Goal: Information Seeking & Learning: Find specific fact

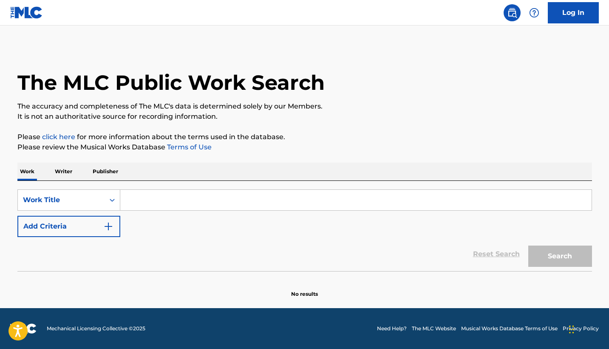
click at [174, 205] on input "Search Form" at bounding box center [356, 200] width 472 height 20
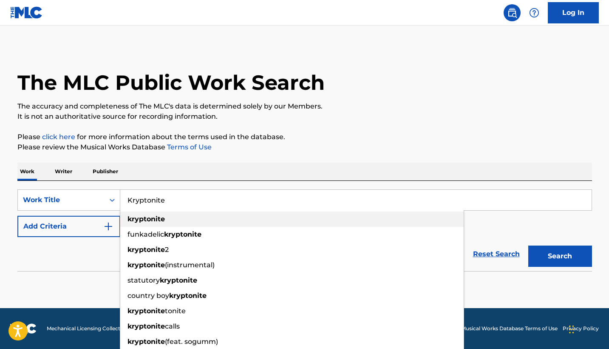
type input "Kryptonite"
click at [170, 218] on div "kryptonite" at bounding box center [292, 218] width 344 height 15
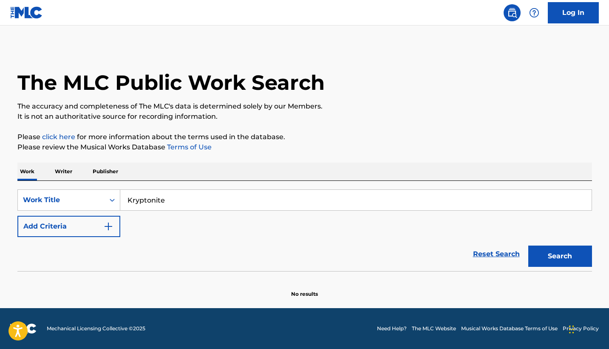
click at [559, 256] on button "Search" at bounding box center [561, 255] width 64 height 21
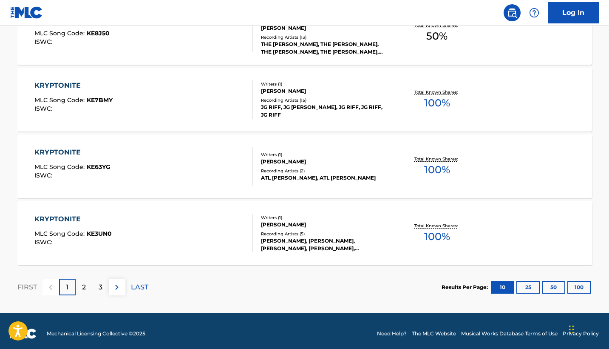
scroll to position [687, 0]
click at [81, 285] on div "2" at bounding box center [84, 287] width 17 height 17
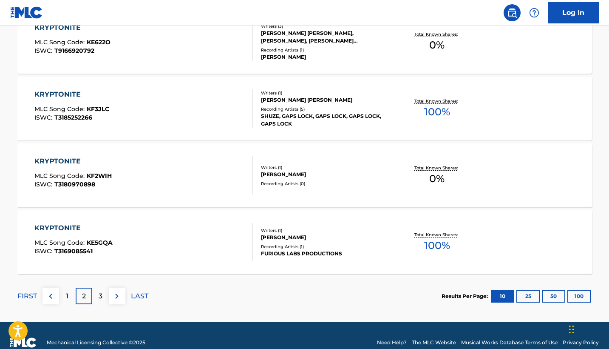
scroll to position [683, 0]
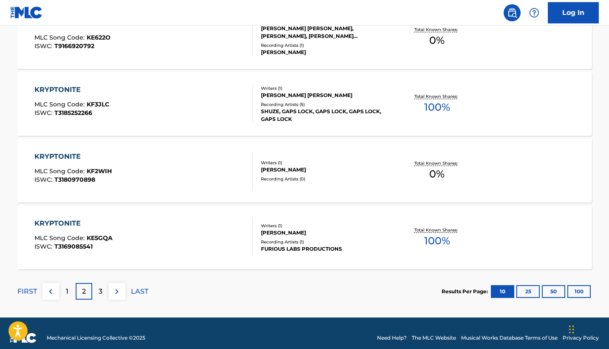
click at [101, 290] on p "3" at bounding box center [101, 291] width 4 height 10
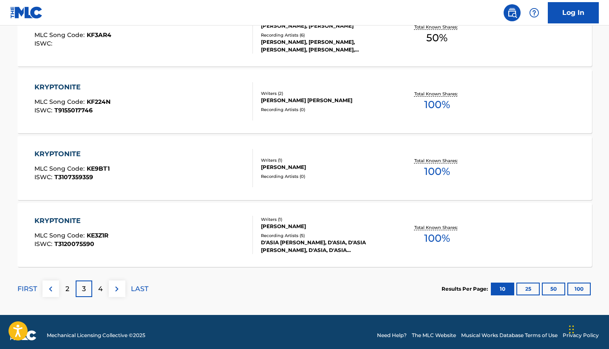
scroll to position [684, 0]
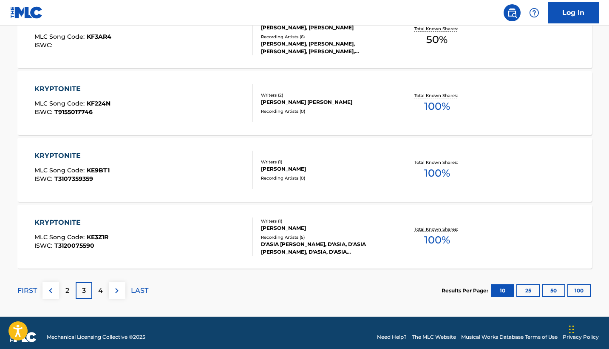
click at [96, 290] on div "4" at bounding box center [100, 290] width 17 height 17
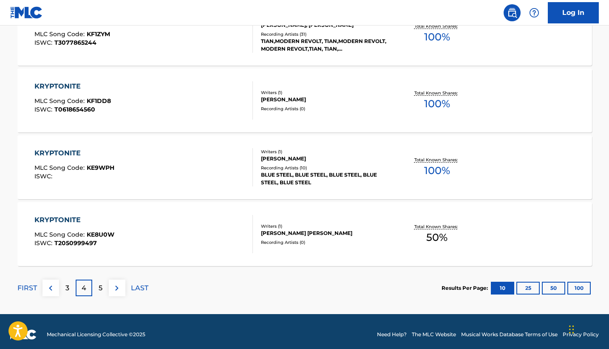
scroll to position [689, 0]
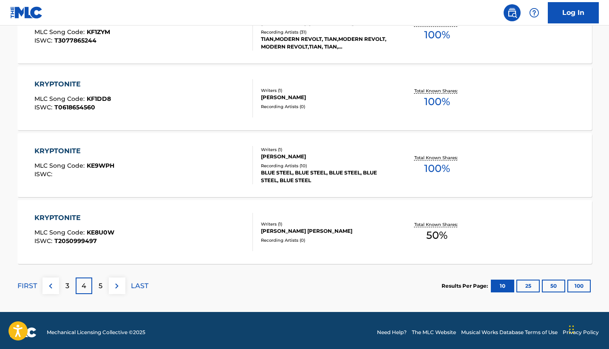
click at [106, 282] on div "5" at bounding box center [100, 285] width 17 height 17
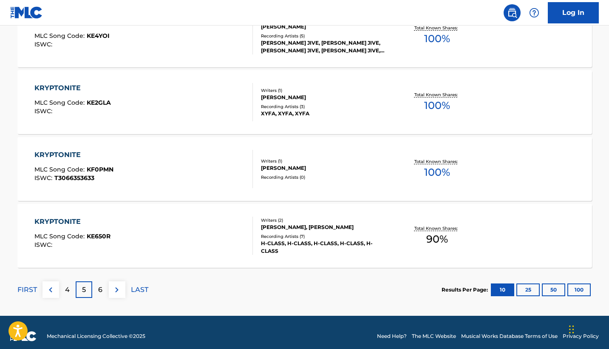
scroll to position [688, 0]
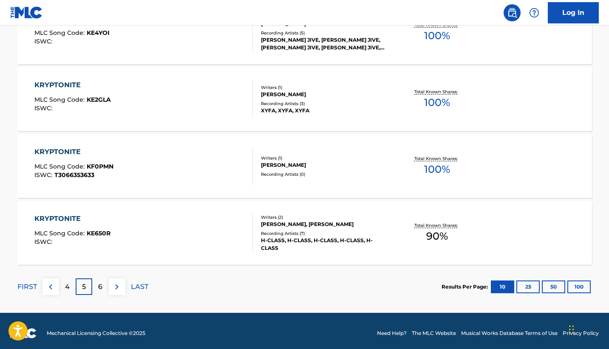
click at [102, 288] on p "6" at bounding box center [100, 287] width 4 height 10
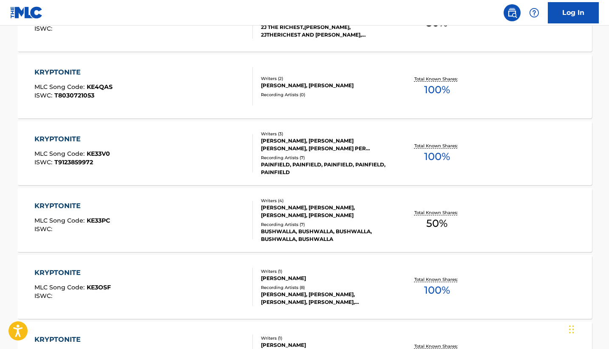
scroll to position [0, 0]
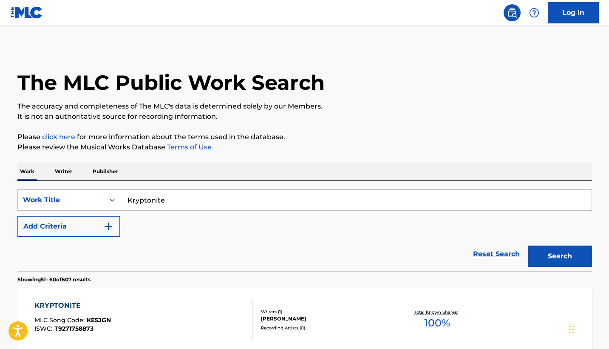
click at [108, 225] on img "Search Form" at bounding box center [108, 226] width 10 height 10
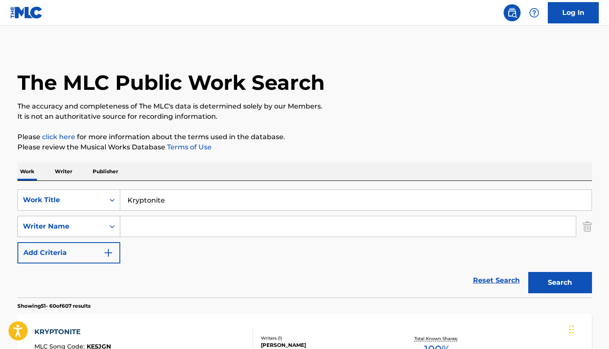
click at [111, 228] on icon "Search Form" at bounding box center [112, 226] width 9 height 9
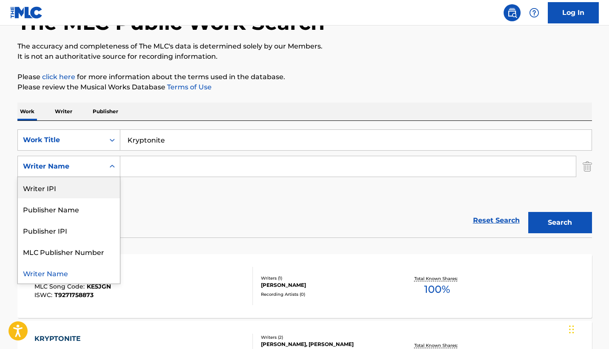
click at [113, 164] on icon "Search Form" at bounding box center [112, 166] width 9 height 9
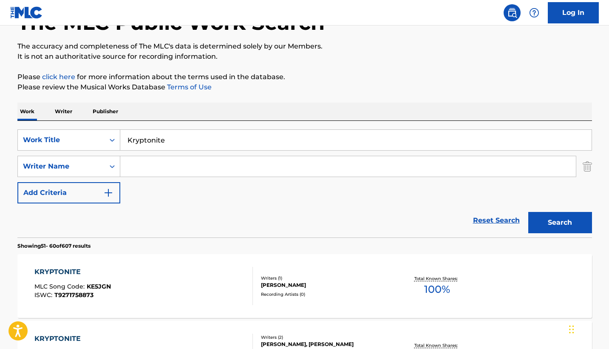
click at [107, 193] on img "Search Form" at bounding box center [108, 193] width 10 height 10
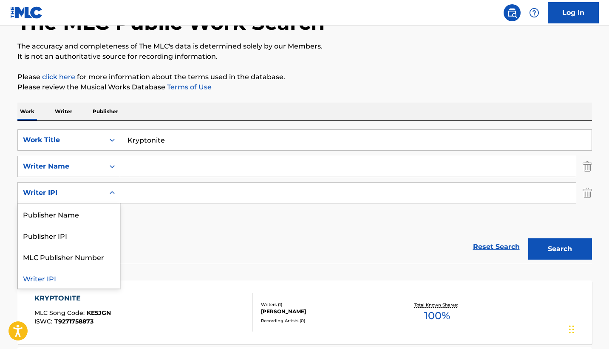
click at [111, 193] on icon "Search Form" at bounding box center [112, 192] width 5 height 3
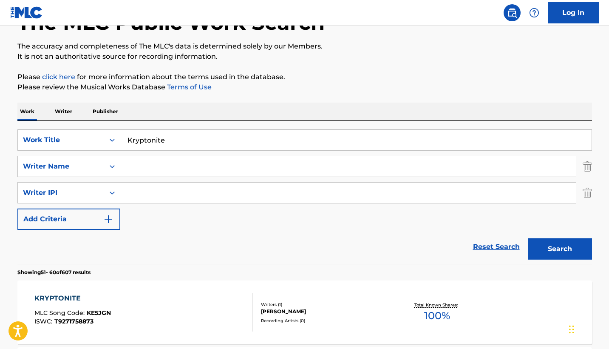
click at [112, 193] on icon "Search Form" at bounding box center [112, 192] width 9 height 9
click at [66, 114] on p "Writer" at bounding box center [63, 111] width 23 height 18
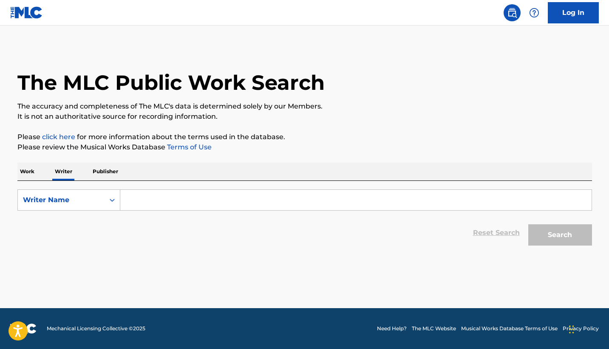
click at [33, 174] on p "Work" at bounding box center [27, 171] width 20 height 18
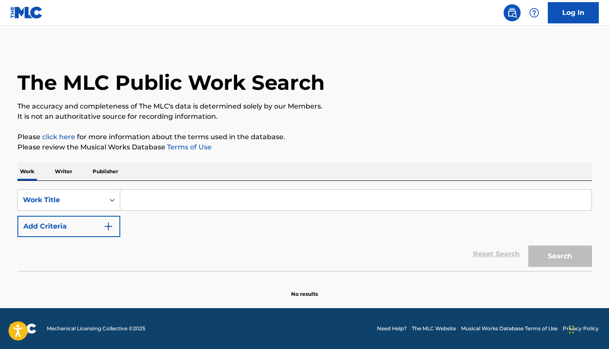
click at [152, 201] on input "Search Form" at bounding box center [356, 200] width 472 height 20
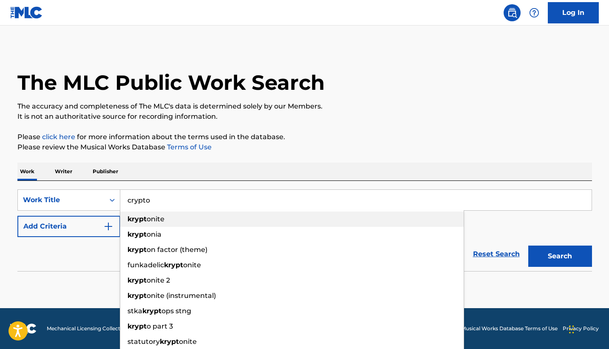
drag, startPoint x: 144, startPoint y: 217, endPoint x: 171, endPoint y: 200, distance: 32.5
click at [171, 200] on input "crypto" at bounding box center [356, 200] width 472 height 20
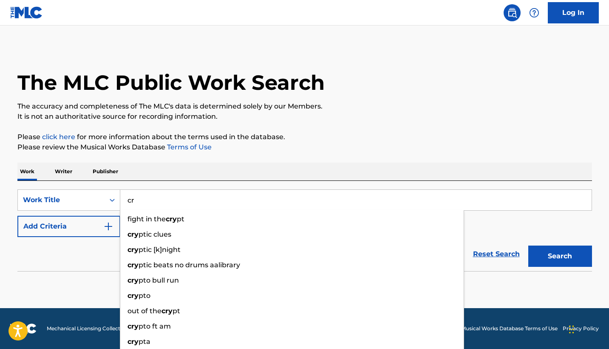
type input "c"
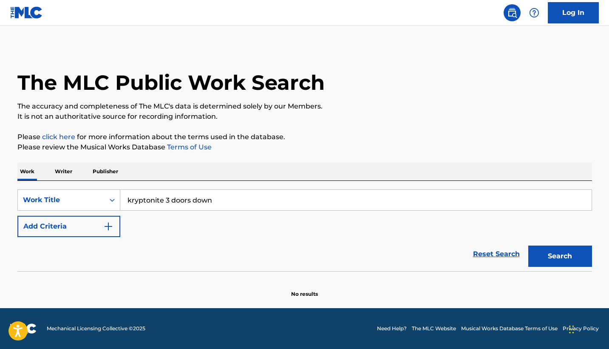
click at [560, 256] on button "Search" at bounding box center [561, 255] width 64 height 21
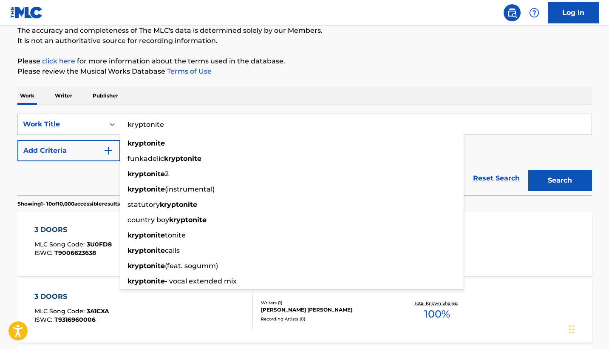
scroll to position [74, 0]
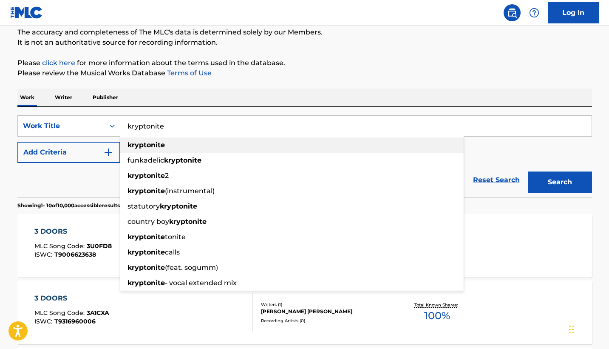
type input "kryptonite"
click at [178, 142] on div "kryptonite" at bounding box center [292, 144] width 344 height 15
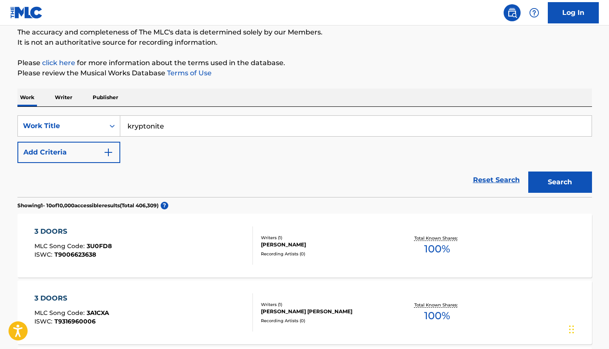
drag, startPoint x: 178, startPoint y: 142, endPoint x: 564, endPoint y: 185, distance: 388.1
click at [564, 185] on button "Search" at bounding box center [561, 181] width 64 height 21
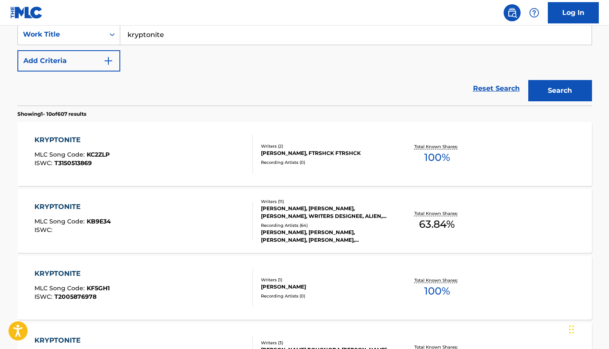
scroll to position [169, 0]
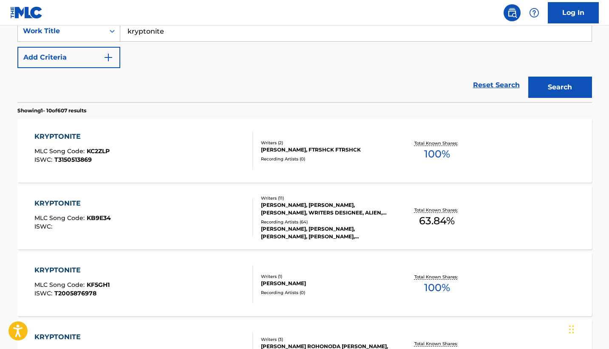
click at [65, 136] on div "KRYPTONITE" at bounding box center [71, 136] width 75 height 10
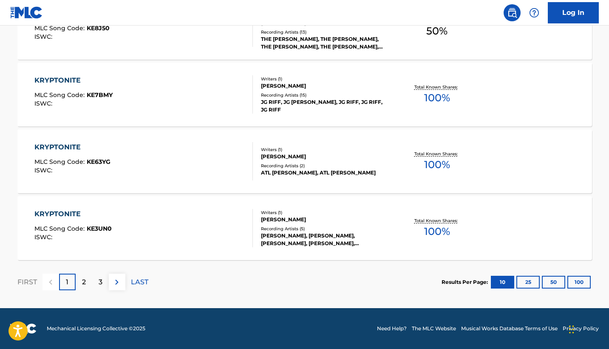
click at [84, 281] on p "2" at bounding box center [84, 282] width 4 height 10
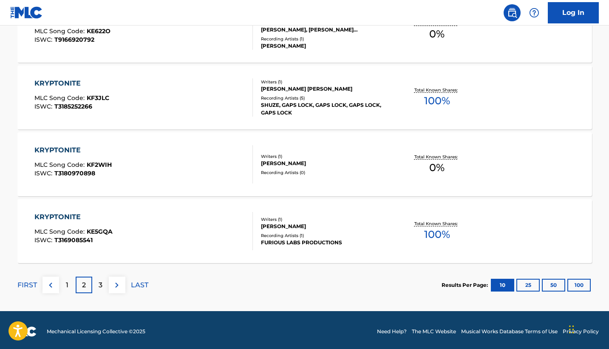
scroll to position [690, 0]
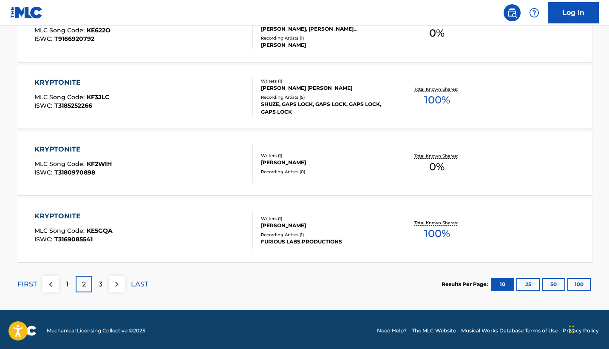
click at [581, 284] on button "100" at bounding box center [579, 284] width 23 height 13
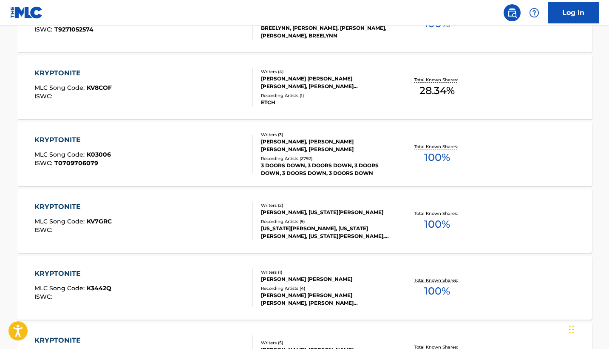
scroll to position [5363, 0]
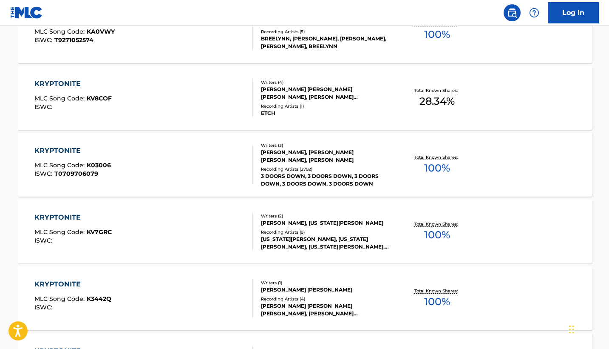
click at [69, 151] on div "KRYPTONITE" at bounding box center [72, 150] width 77 height 10
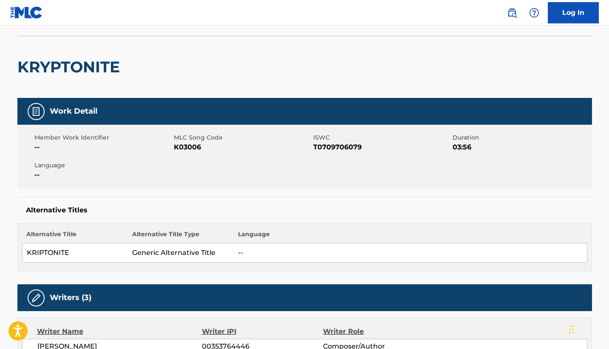
scroll to position [17, 0]
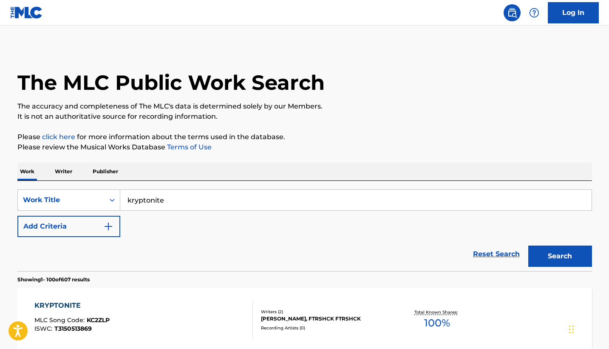
click at [113, 222] on img "Search Form" at bounding box center [108, 226] width 10 height 10
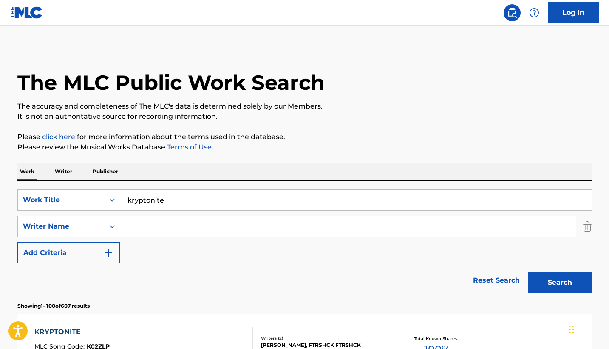
click at [159, 226] on input "Search Form" at bounding box center [348, 226] width 456 height 20
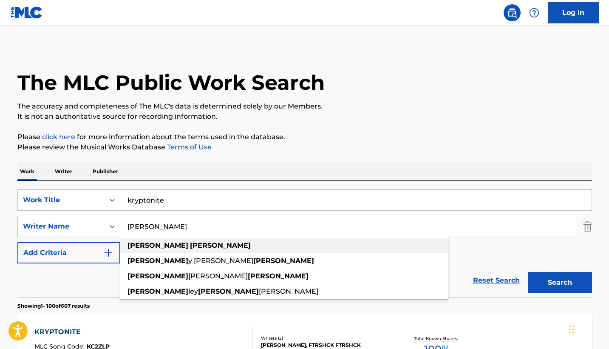
click at [181, 242] on div "[PERSON_NAME]" at bounding box center [284, 245] width 328 height 15
type input "[PERSON_NAME]"
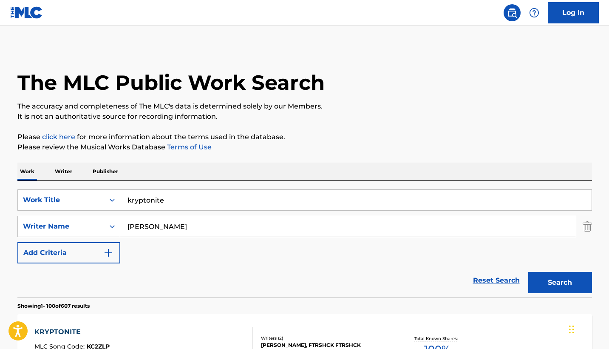
click at [545, 281] on button "Search" at bounding box center [561, 282] width 64 height 21
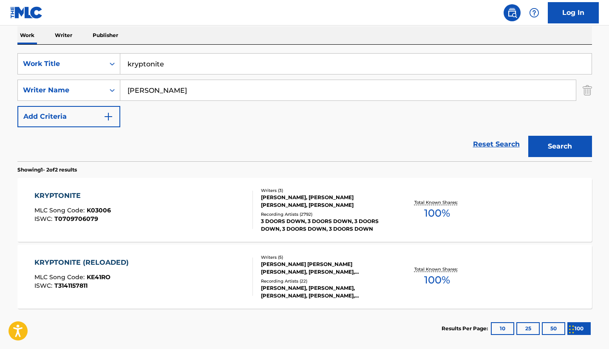
scroll to position [136, 0]
